Goal: Task Accomplishment & Management: Use online tool/utility

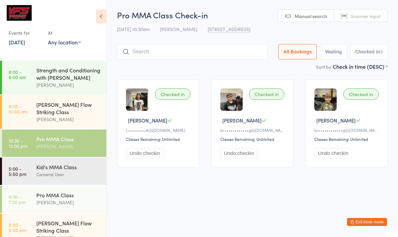
click at [8, 179] on link "5:00 - 5:50 pm Kid's MMA Class General User" at bounding box center [54, 170] width 104 height 27
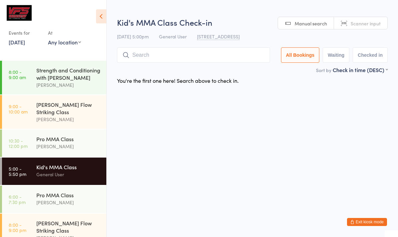
click at [80, 143] on div "[PERSON_NAME]" at bounding box center [68, 146] width 64 height 8
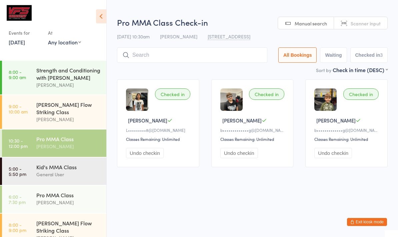
click at [158, 156] on button "Undo checkin" at bounding box center [145, 153] width 38 height 10
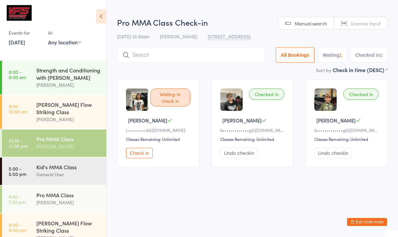
click at [245, 158] on button "Undo checkin" at bounding box center [240, 153] width 38 height 10
click at [335, 156] on button "Undo checkin" at bounding box center [334, 153] width 38 height 10
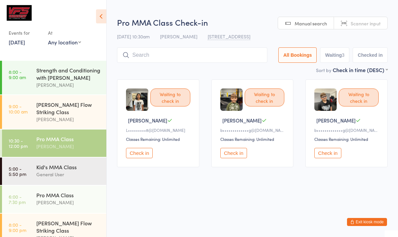
click at [85, 163] on div "Kid's MMA Class" at bounding box center [68, 166] width 64 height 7
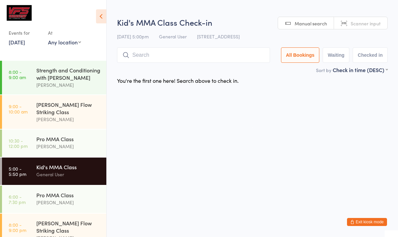
click at [192, 50] on input "search" at bounding box center [193, 54] width 153 height 15
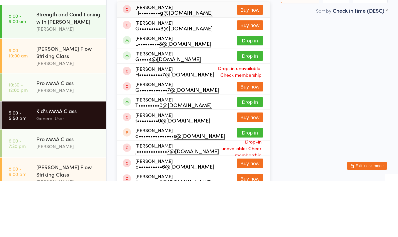
type input "[PERSON_NAME]"
click at [189, 97] on div "L••••••••• 8@[DOMAIN_NAME]" at bounding box center [173, 99] width 76 height 5
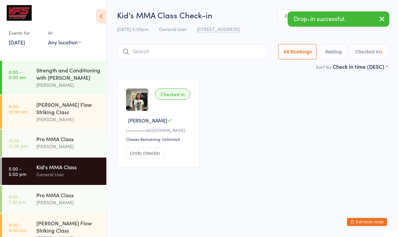
click at [238, 57] on input "search" at bounding box center [192, 51] width 150 height 15
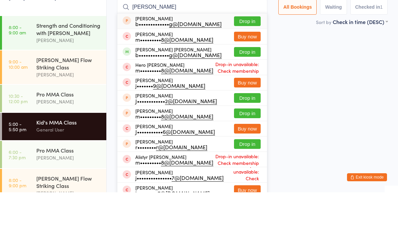
type input "[PERSON_NAME]"
click at [243, 92] on button "Drop in" at bounding box center [247, 97] width 27 height 10
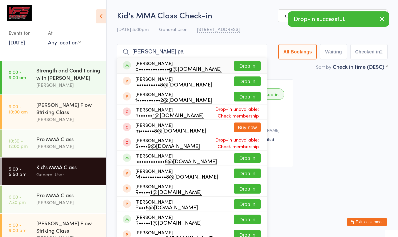
type input "[PERSON_NAME] pa"
click at [206, 68] on div "[PERSON_NAME] b••••••••••••• g@[DOMAIN_NAME] Drop in" at bounding box center [192, 65] width 150 height 15
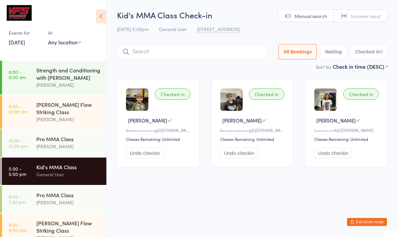
click at [66, 200] on div "[PERSON_NAME]" at bounding box center [68, 203] width 64 height 8
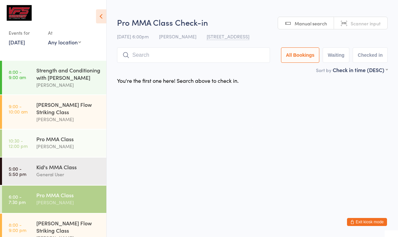
click at [240, 58] on input "search" at bounding box center [193, 54] width 153 height 15
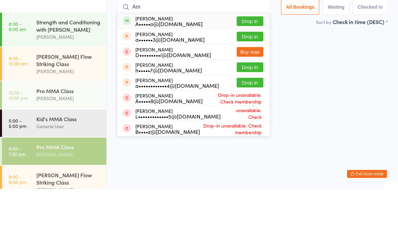
type input "A"
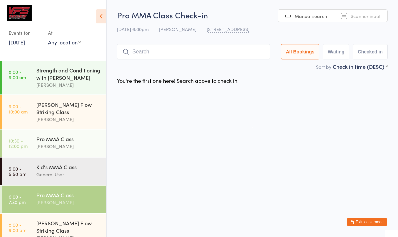
click at [378, 35] on div "[DATE] 6:00pm [PERSON_NAME] [STREET_ADDRESS]" at bounding box center [252, 29] width 271 height 11
